Goal: Book appointment/travel/reservation

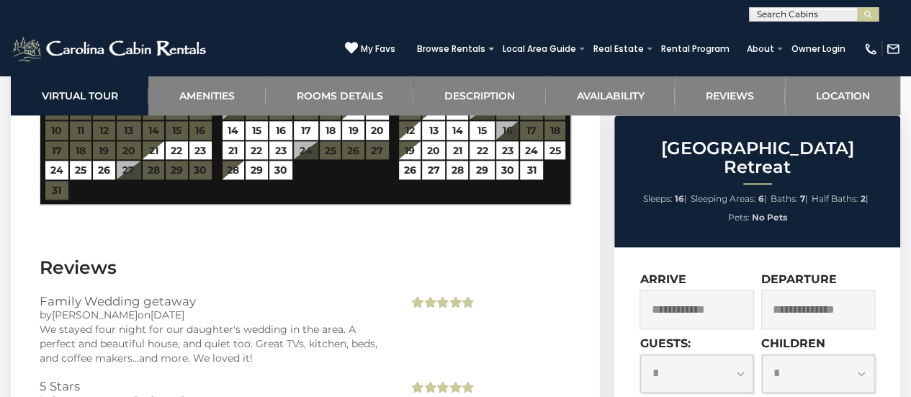
scroll to position [3314, 0]
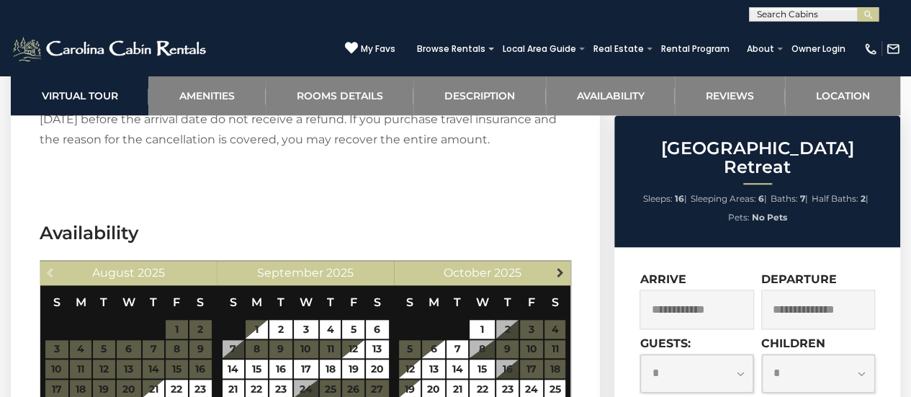
click at [555, 267] on span "Next" at bounding box center [561, 273] width 12 height 12
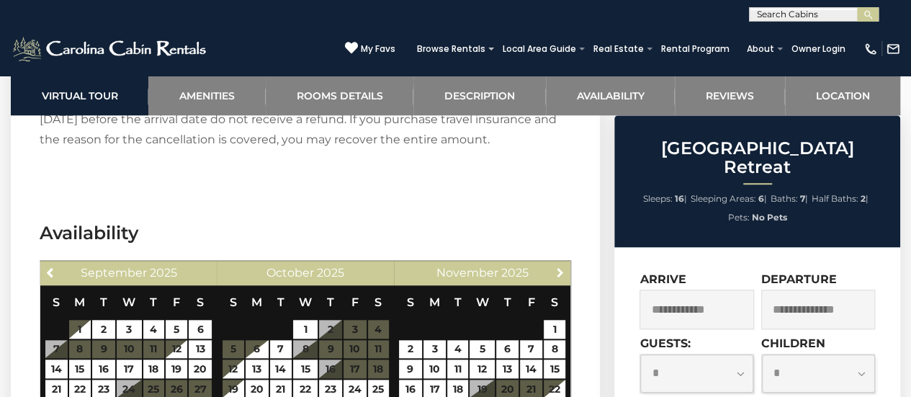
click at [555, 267] on span "Next" at bounding box center [561, 273] width 12 height 12
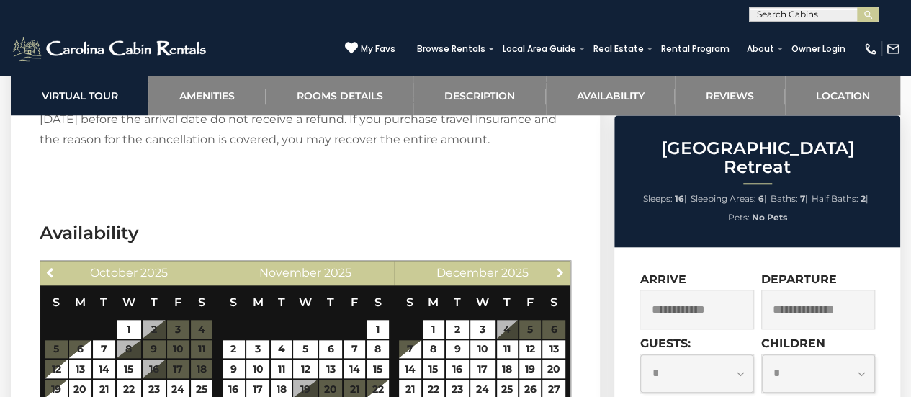
click at [555, 267] on span "Next" at bounding box center [561, 273] width 12 height 12
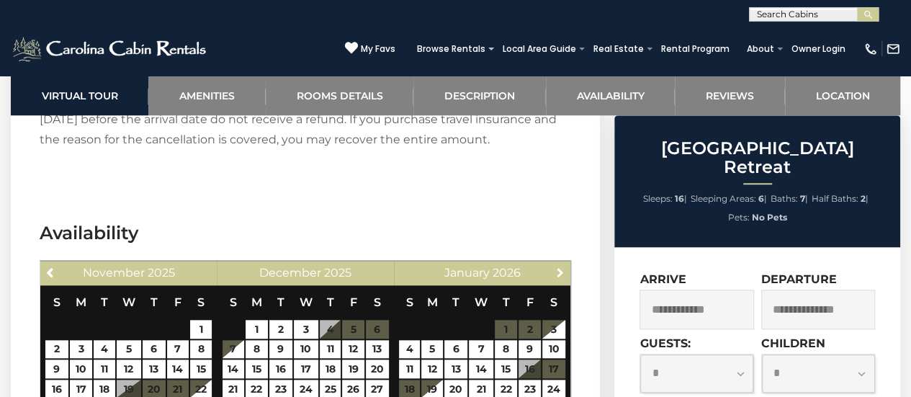
click at [555, 267] on span "Next" at bounding box center [561, 273] width 12 height 12
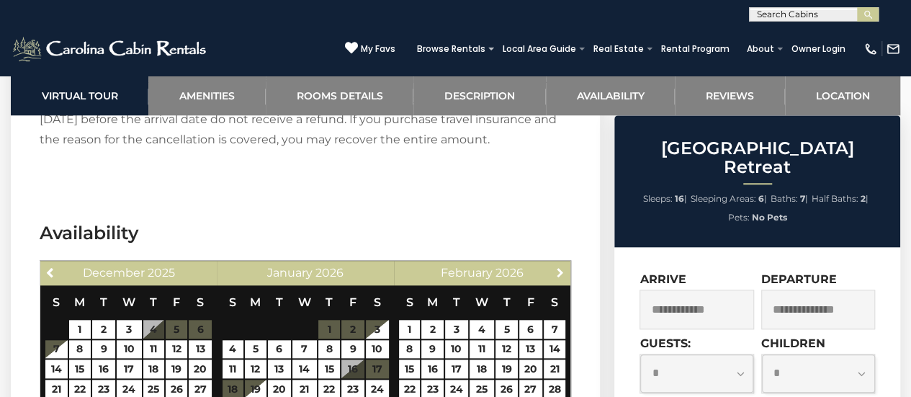
click at [555, 267] on span "Next" at bounding box center [561, 273] width 12 height 12
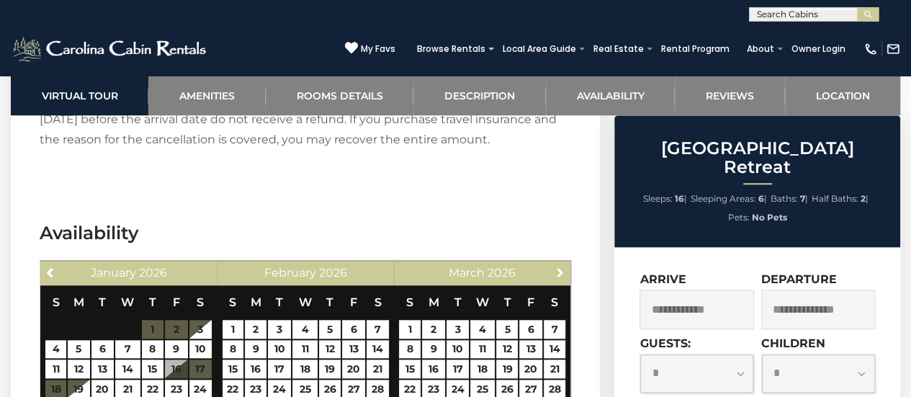
click at [555, 267] on span "Next" at bounding box center [561, 273] width 12 height 12
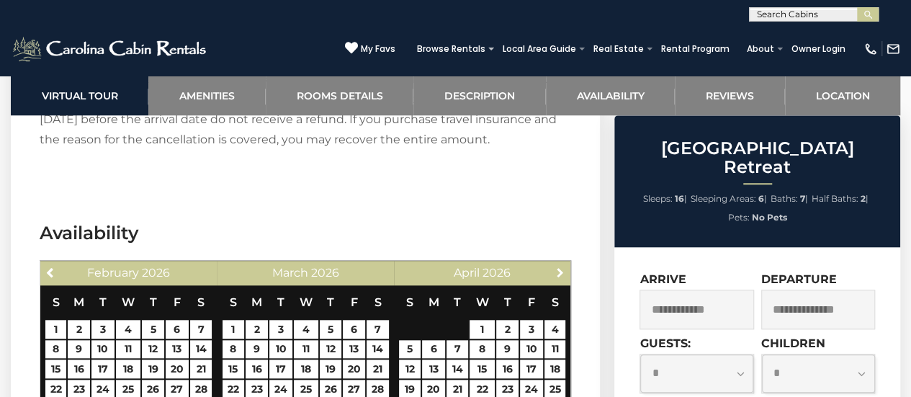
click at [555, 267] on span "Next" at bounding box center [561, 273] width 12 height 12
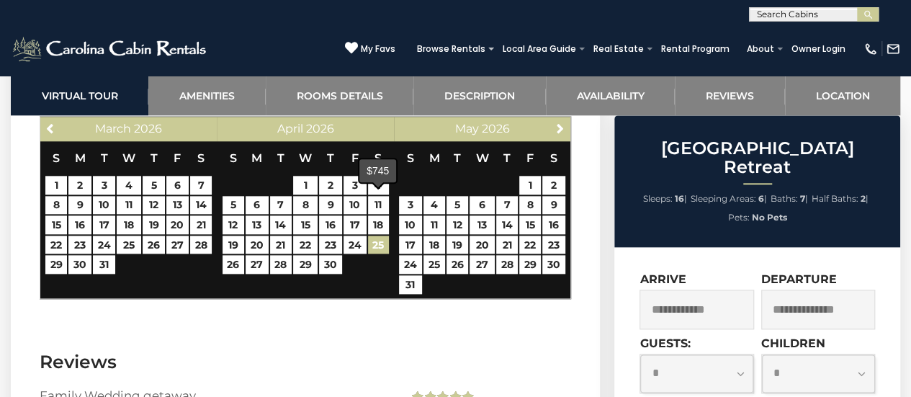
scroll to position [3674, 0]
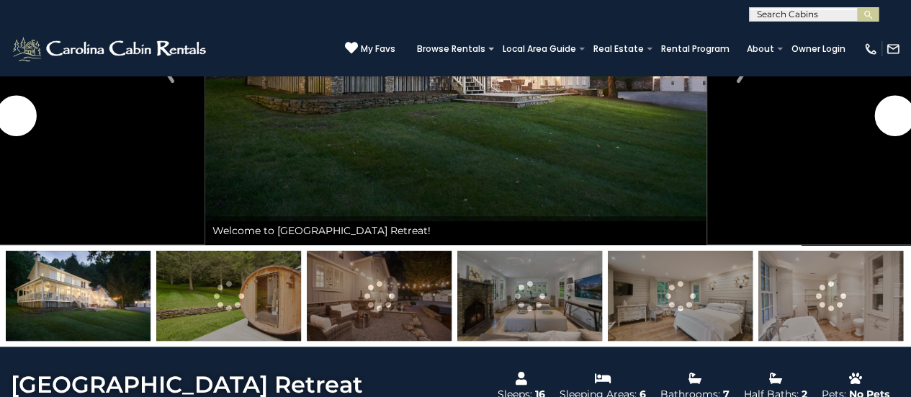
scroll to position [216, 0]
